Goal: Task Accomplishment & Management: Use online tool/utility

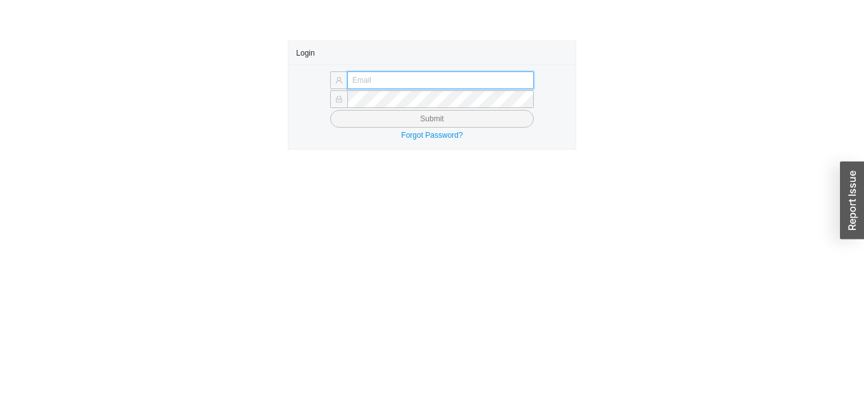
click at [472, 77] on input "text" at bounding box center [440, 80] width 187 height 18
type input "[EMAIL_ADDRESS][DOMAIN_NAME]"
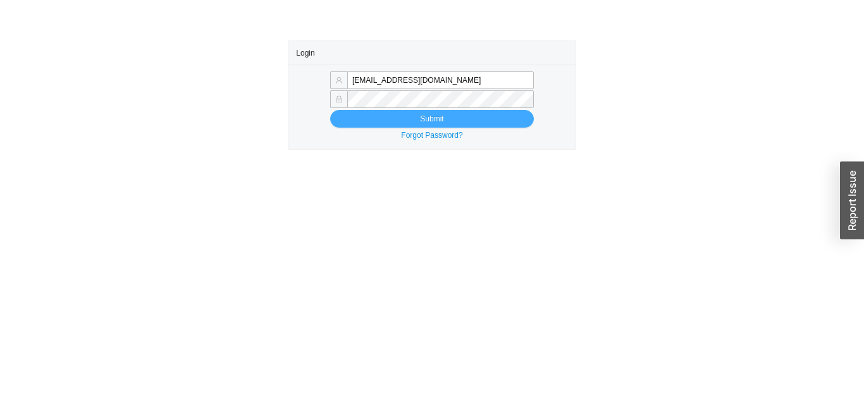
click at [396, 116] on button "Submit" at bounding box center [432, 119] width 204 height 18
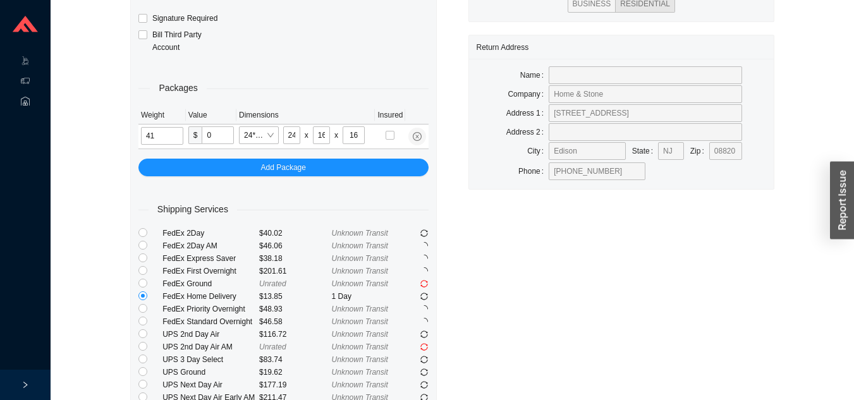
scroll to position [198, 0]
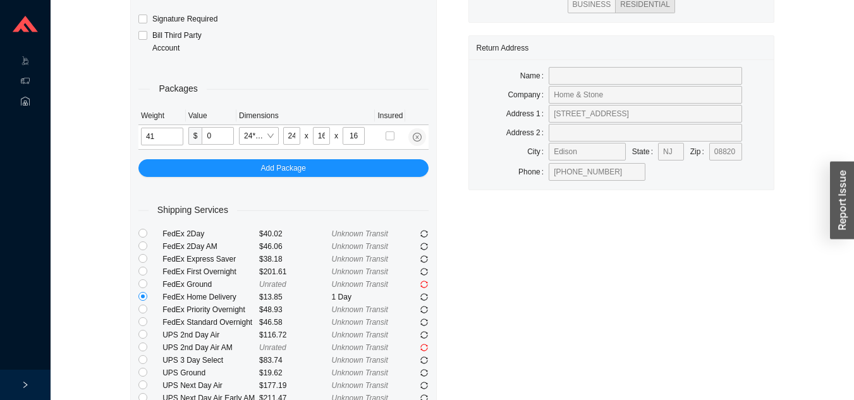
type input "4"
type input "37"
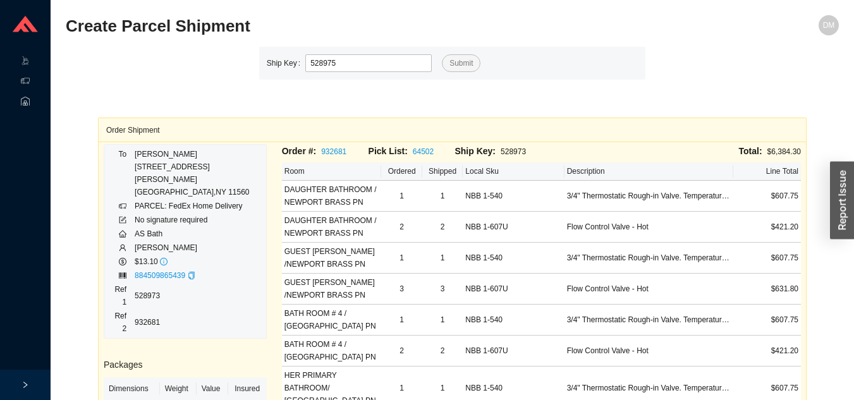
type input "528975"
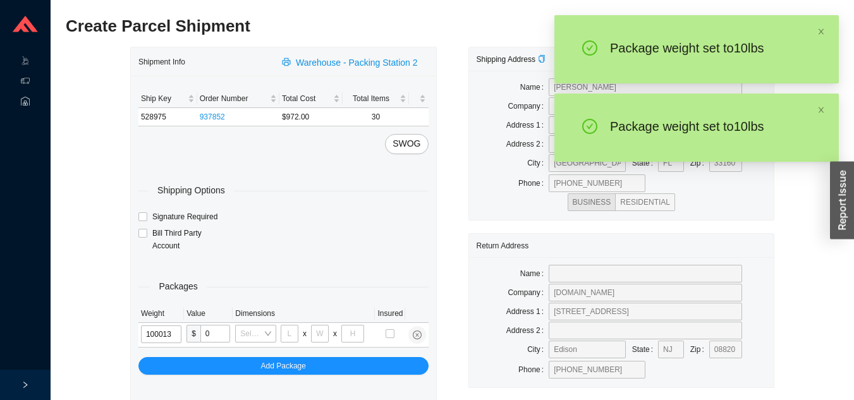
type input "10"
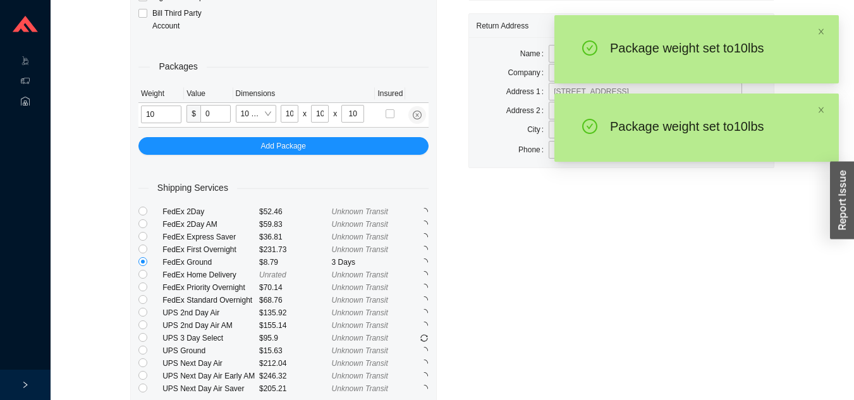
scroll to position [219, 0]
